Goal: Task Accomplishment & Management: Manage account settings

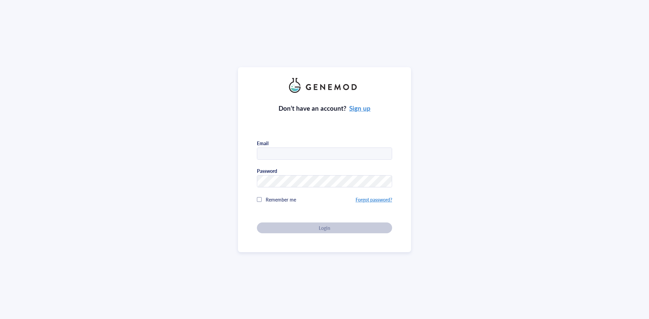
type input "dustin.williams@acepixbio.com"
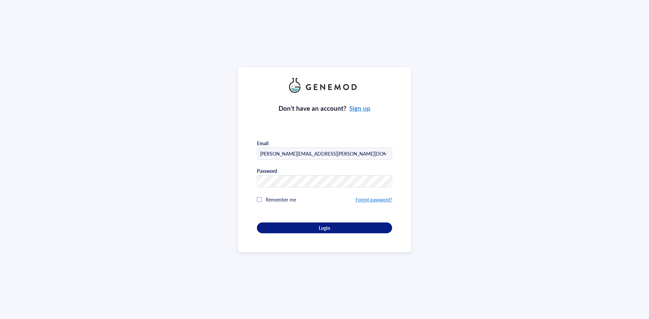
click at [284, 198] on span "Remember me" at bounding box center [281, 199] width 30 height 7
click at [288, 230] on button "Login" at bounding box center [324, 228] width 135 height 11
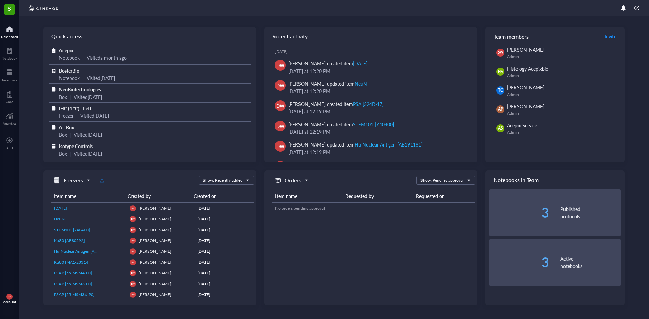
click at [11, 37] on div "Dashboard" at bounding box center [9, 37] width 17 height 4
click at [7, 69] on div at bounding box center [9, 72] width 15 height 11
click at [9, 71] on div at bounding box center [9, 72] width 15 height 11
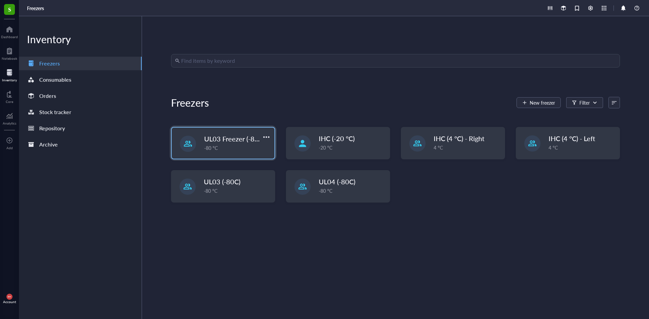
click at [243, 145] on div "-80 °C" at bounding box center [237, 147] width 66 height 7
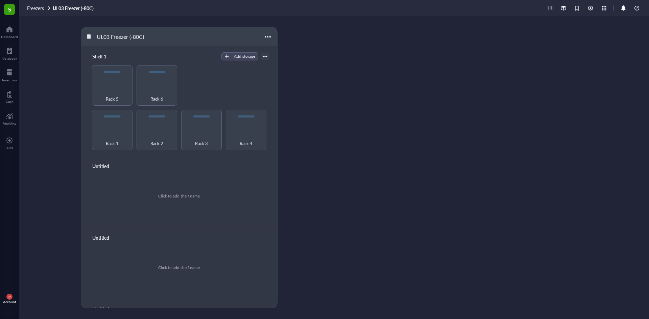
click at [262, 38] on div "UL03 Freezer (-80C)" at bounding box center [179, 36] width 196 height 19
click at [264, 37] on div at bounding box center [268, 37] width 10 height 10
click at [292, 59] on div "Settings" at bounding box center [288, 59] width 39 height 6
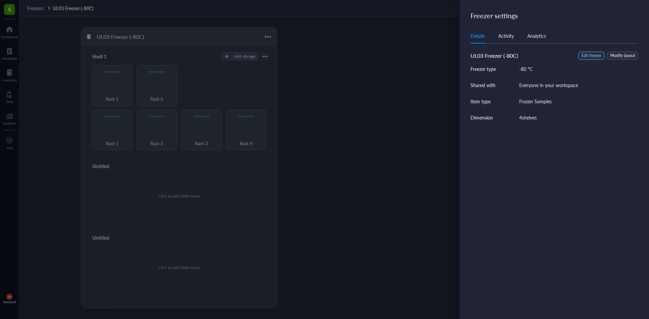
drag, startPoint x: 479, startPoint y: 52, endPoint x: 589, endPoint y: 54, distance: 109.6
click at [488, 52] on span "UL03 Freezer (-80C)" at bounding box center [494, 56] width 47 height 8
click at [594, 55] on span "Edit freezer" at bounding box center [591, 56] width 20 height 6
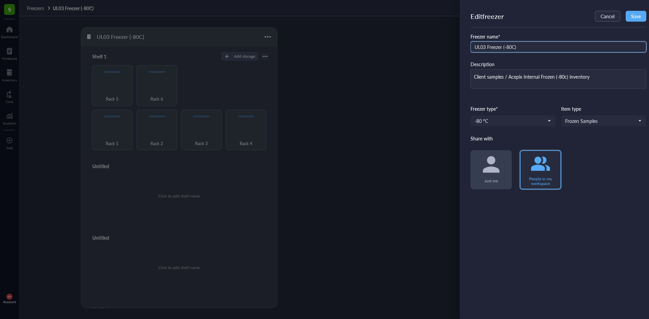
click at [523, 45] on input "UL03 Freezer (-80C)" at bounding box center [559, 47] width 176 height 11
click at [494, 46] on input "UL03 Freezer (-80C)" at bounding box center [559, 47] width 176 height 11
click at [513, 47] on input "UL03 (-80C)" at bounding box center [559, 47] width 176 height 11
type input "UL03 (-80C) - NEW"
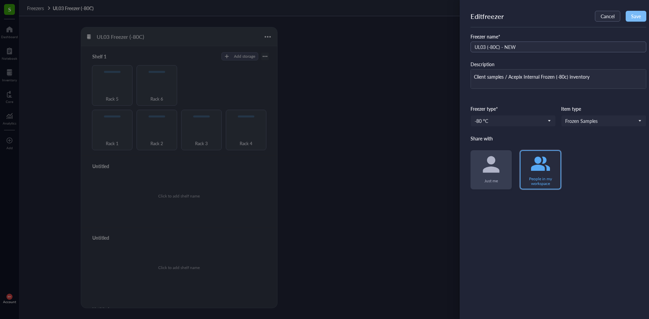
click at [628, 11] on button "Save" at bounding box center [636, 16] width 21 height 11
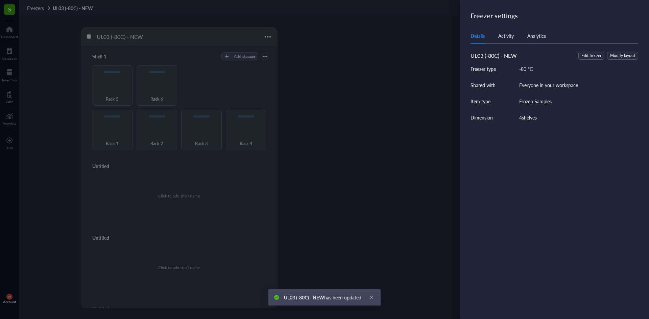
click at [50, 40] on div at bounding box center [324, 159] width 649 height 319
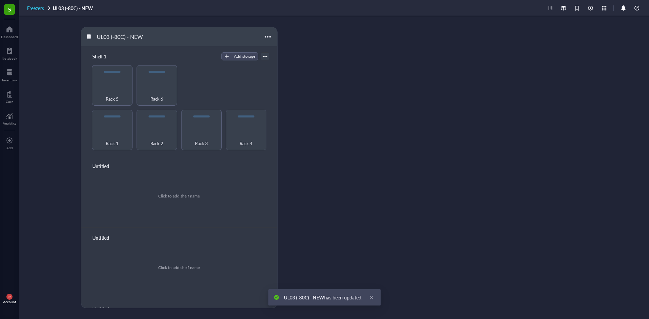
click at [43, 8] on span "Freezers" at bounding box center [35, 8] width 17 height 7
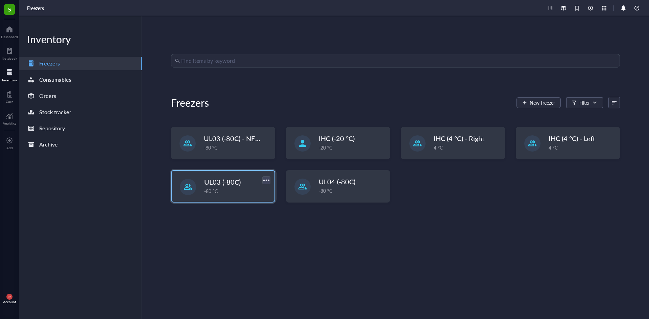
click at [263, 179] on div at bounding box center [266, 180] width 10 height 10
click at [274, 202] on div "Settings" at bounding box center [275, 203] width 17 height 6
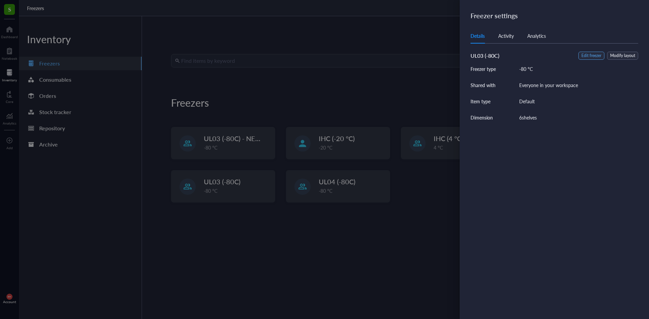
click at [593, 55] on span "Edit freezer" at bounding box center [591, 56] width 20 height 6
type textarea "Keep everyone on the same page"
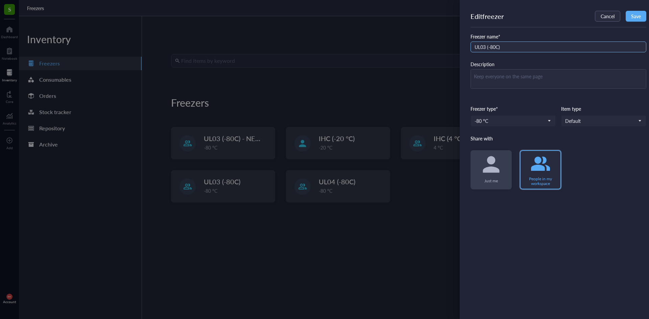
drag, startPoint x: 527, startPoint y: 53, endPoint x: 522, endPoint y: 46, distance: 9.0
click at [527, 53] on div "Freezer name * UL03 (-80C) Description Freezer type* -80 °C Item type Default S…" at bounding box center [559, 111] width 176 height 157
click at [522, 46] on input "UL03 (-80C)" at bounding box center [559, 47] width 176 height 11
type input "UL03 (-80C) - OLD"
click at [648, 7] on div "Edit freezer Cancel Save Freezer name * UL03 (-80C) - OLD Description Freezer t…" at bounding box center [554, 159] width 189 height 319
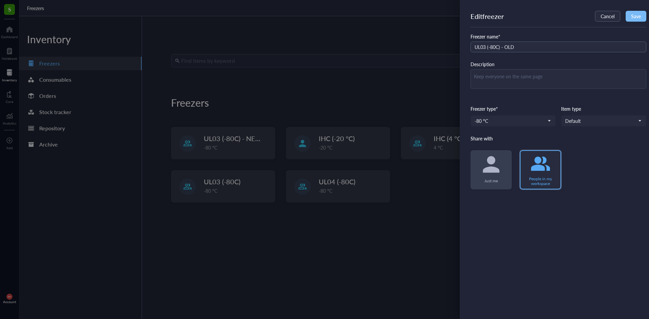
click at [637, 19] on span "Save" at bounding box center [636, 16] width 10 height 5
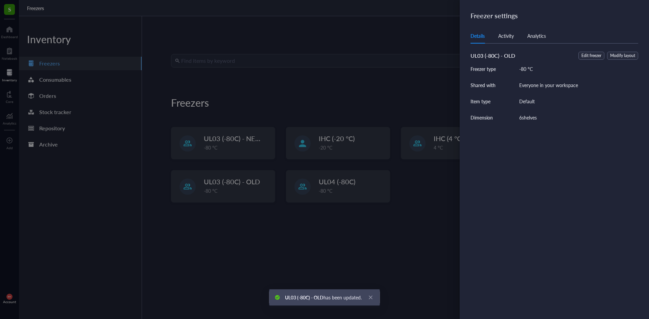
click at [345, 96] on div at bounding box center [324, 159] width 649 height 319
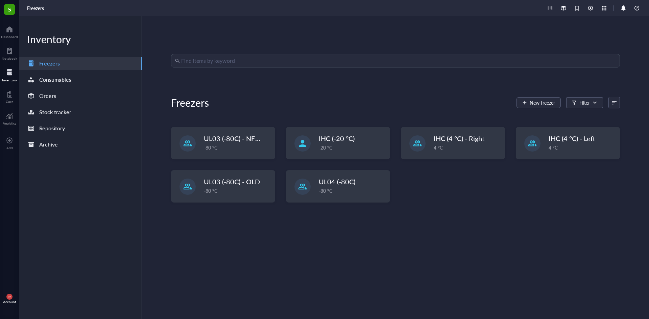
click at [288, 246] on div "Find items by keyword Freezers New freezer Filter UL03 (-80C) - NEW -80 °C IHC …" at bounding box center [395, 168] width 449 height 228
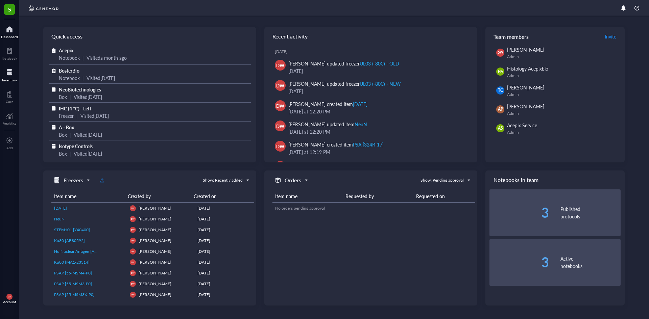
click at [14, 73] on div at bounding box center [9, 72] width 15 height 11
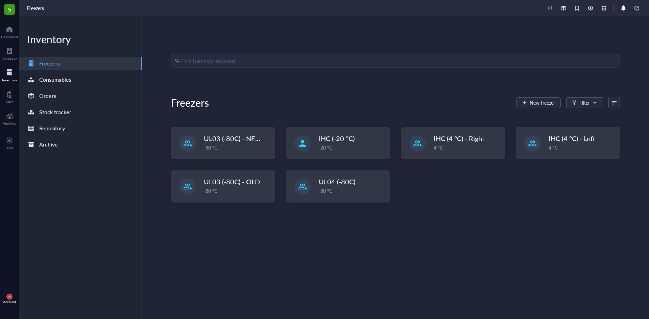
click at [501, 213] on div "UL03 (-80C) - NEW -80 °C IHC (-20 °C) -20 °C IHC (4 °C) - Right 4 °C IHC (4 °C)…" at bounding box center [395, 170] width 449 height 87
click at [574, 137] on span "IHC (4 °C) - Left" at bounding box center [572, 138] width 47 height 9
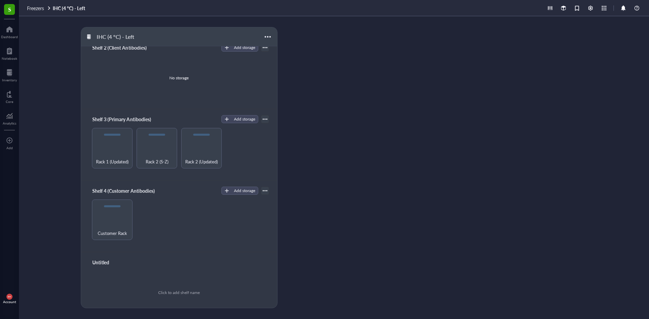
scroll to position [91, 0]
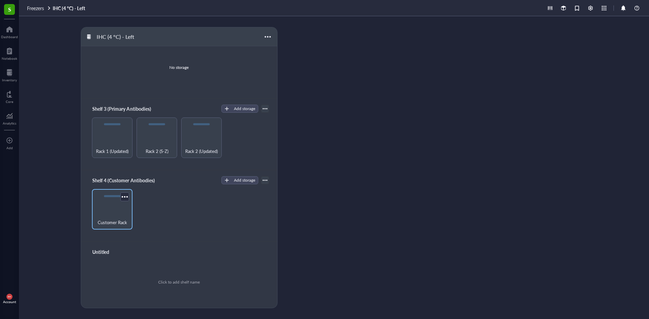
click at [112, 216] on div "Customer Rack" at bounding box center [112, 219] width 34 height 15
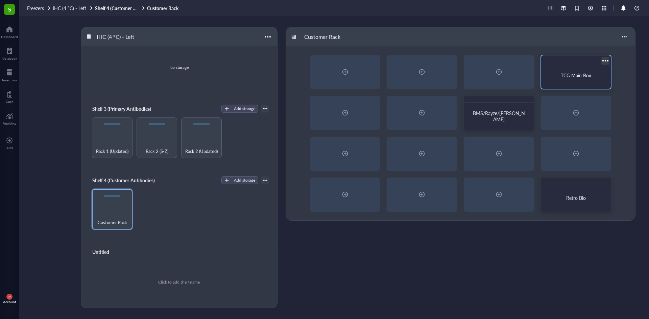
click at [581, 81] on div "TCG Main Box" at bounding box center [576, 75] width 64 height 21
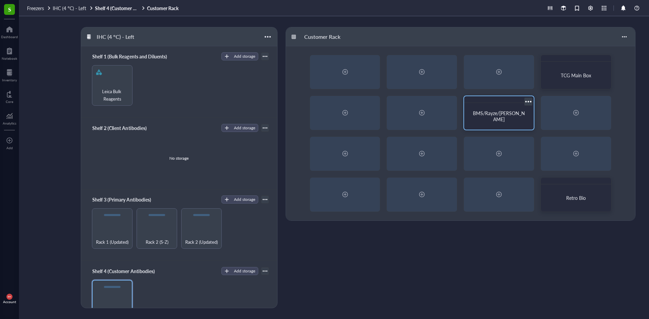
click at [501, 121] on div "BMS/Rayze/Celgene" at bounding box center [499, 116] width 64 height 21
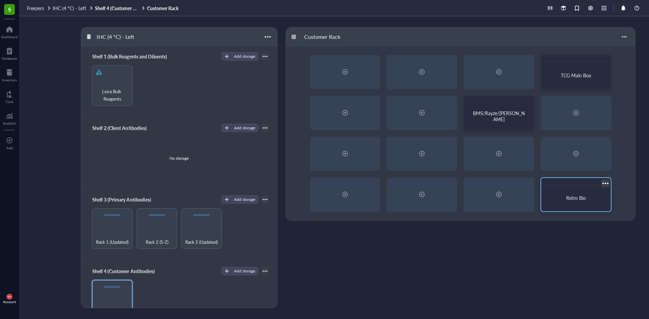
click at [596, 196] on div "Retro Bio" at bounding box center [575, 198] width 53 height 6
click at [455, 244] on div "Customer Rack TCG Main Box BMS/Rayze/Celgene Retro Bio" at bounding box center [462, 168] width 353 height 282
click at [390, 19] on div "IHC (4 °C) - Left Shelf 1 (Bulk Reagents and Diluents) Add storage Leica Bulk R…" at bounding box center [334, 167] width 630 height 303
